Goal: Navigation & Orientation: Find specific page/section

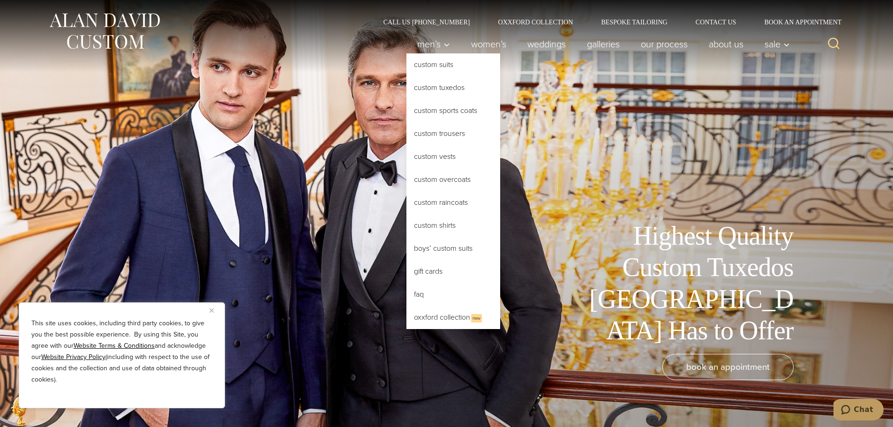
click at [429, 87] on link "Custom Tuxedos" at bounding box center [454, 87] width 94 height 23
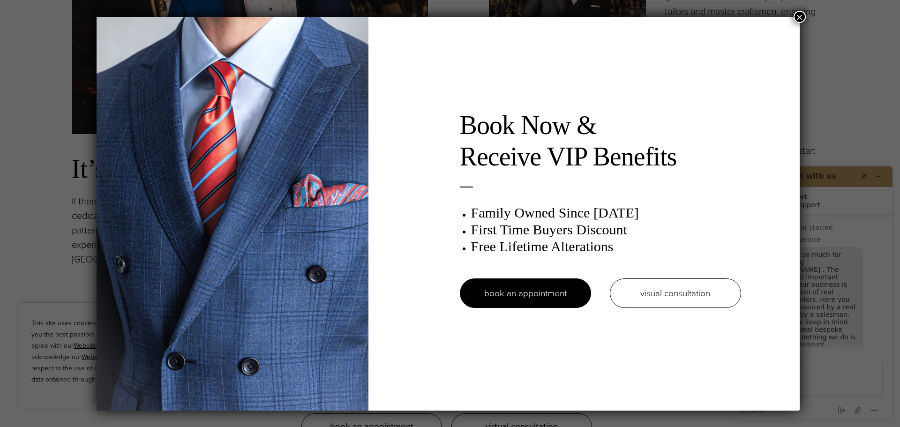
click at [803, 16] on button "×" at bounding box center [800, 17] width 12 height 12
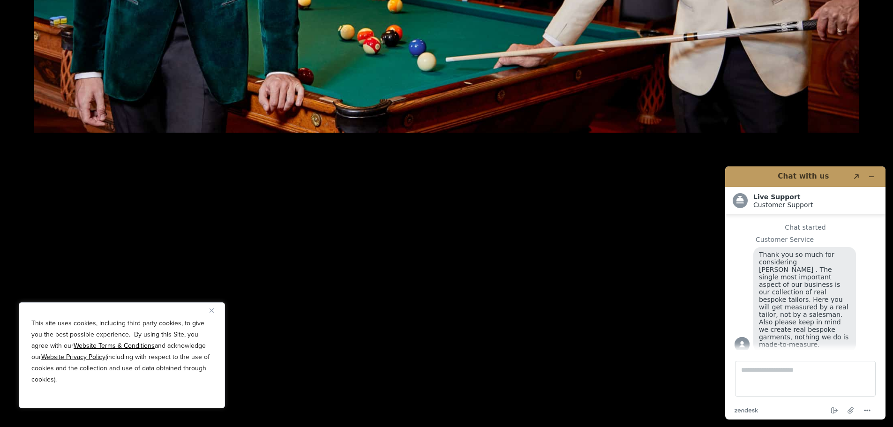
scroll to position [1735, 0]
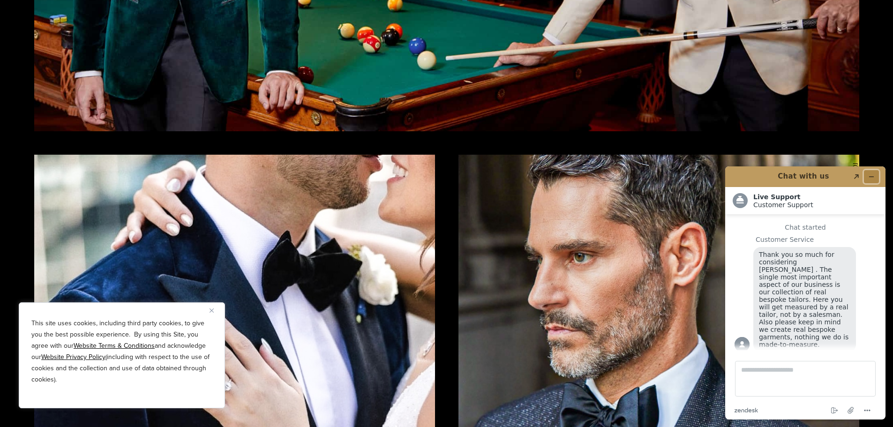
click at [871, 175] on icon "Minimize widget" at bounding box center [871, 177] width 7 height 7
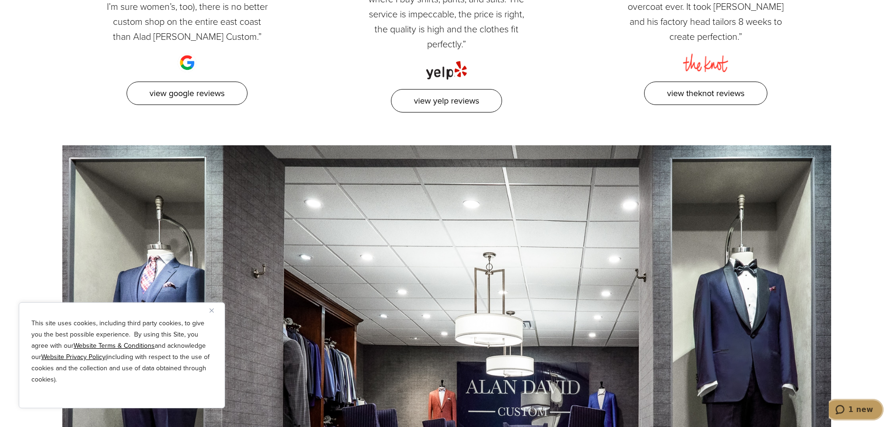
scroll to position [5815, 0]
